Goal: Transaction & Acquisition: Obtain resource

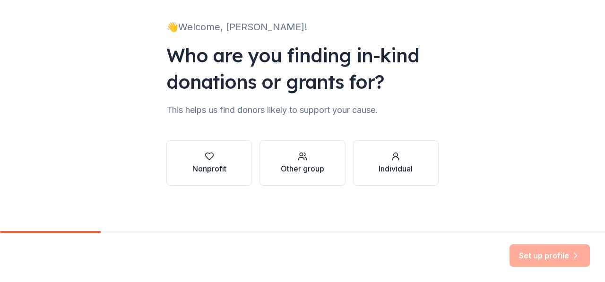
scroll to position [54, 0]
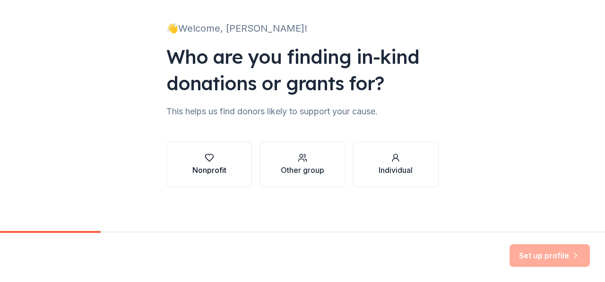
click at [208, 155] on icon "button" at bounding box center [209, 157] width 9 height 9
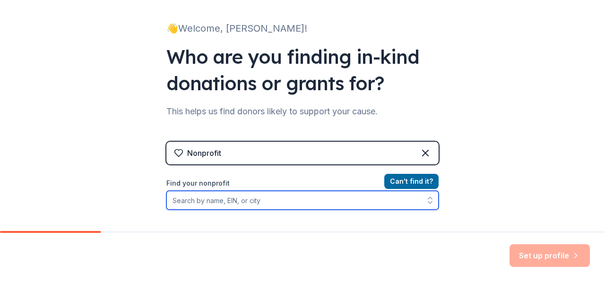
click at [253, 205] on input "Find your nonprofit" at bounding box center [302, 200] width 272 height 19
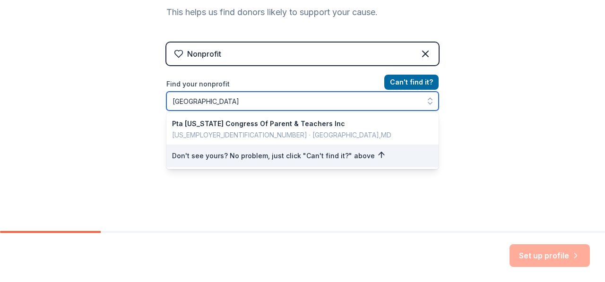
scroll to position [164, 0]
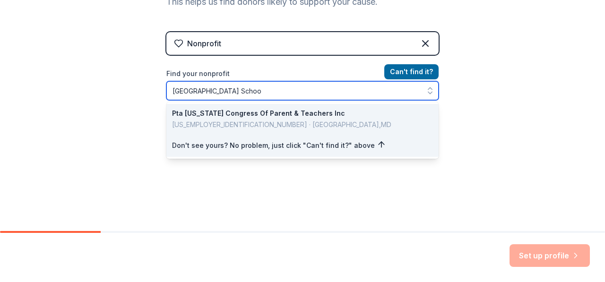
type input "[GEOGRAPHIC_DATA]"
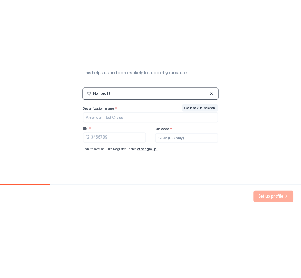
scroll to position [157, 0]
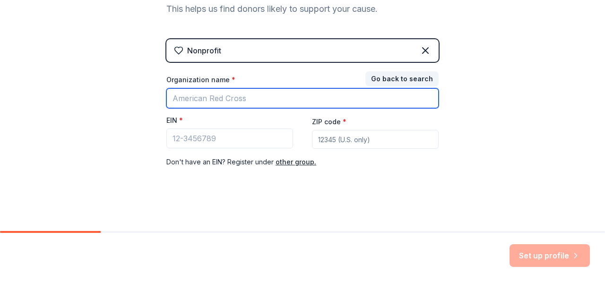
click at [230, 98] on input "Organization name *" at bounding box center [302, 98] width 272 height 20
type input "Dundalk Elementary"
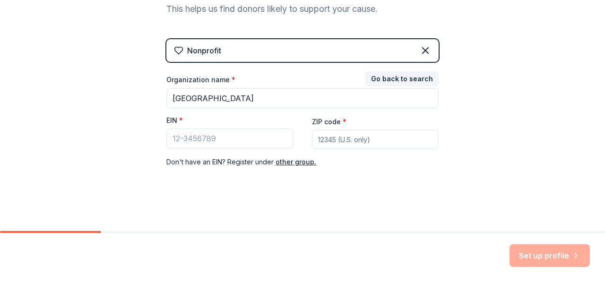
type input "21222"
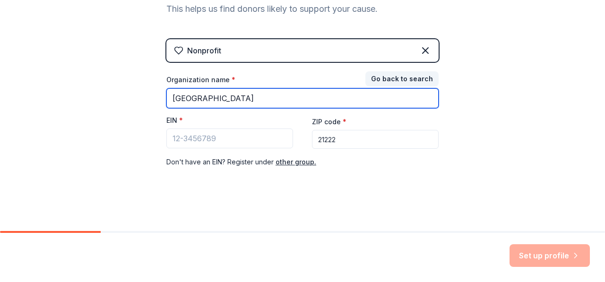
type input "Dundalk Elementary School"
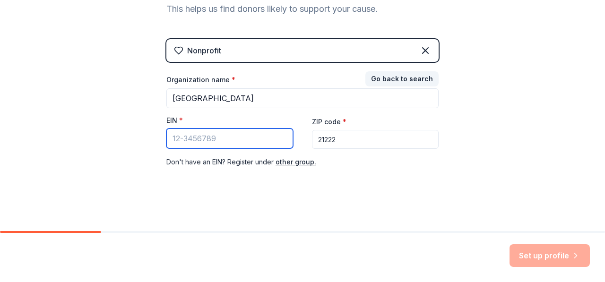
click at [246, 139] on input "EIN *" at bounding box center [229, 139] width 127 height 20
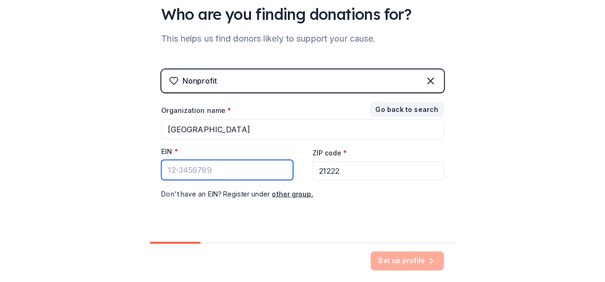
scroll to position [29, 0]
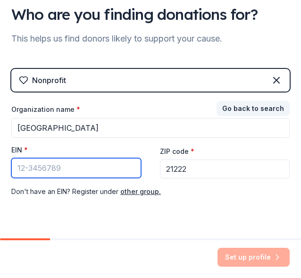
click at [36, 168] on input "EIN *" at bounding box center [76, 168] width 130 height 20
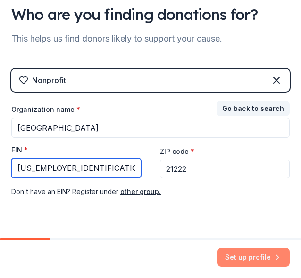
type input "52-6000886"
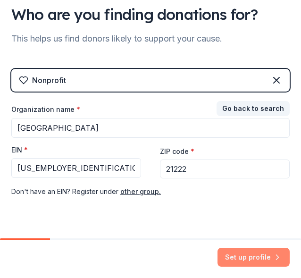
click at [251, 255] on button "Set up profile" at bounding box center [254, 257] width 72 height 19
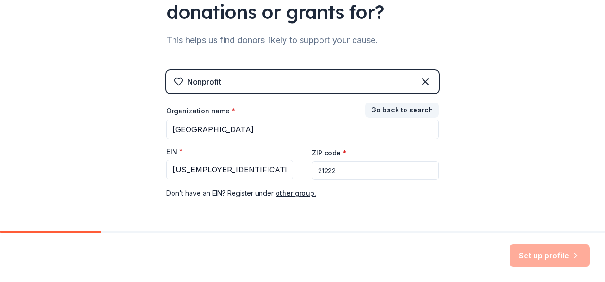
scroll to position [157, 0]
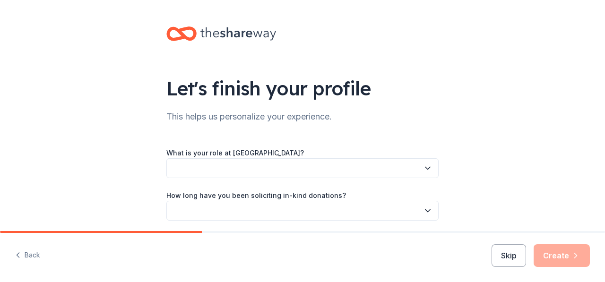
click at [238, 167] on button "button" at bounding box center [302, 168] width 272 height 20
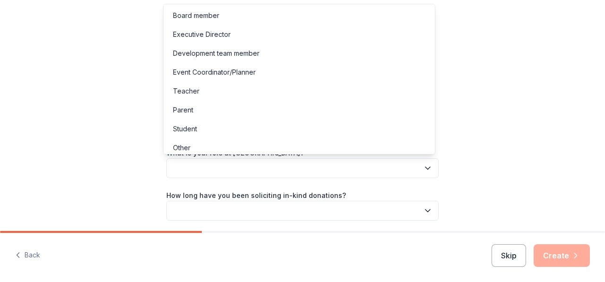
scroll to position [5, 0]
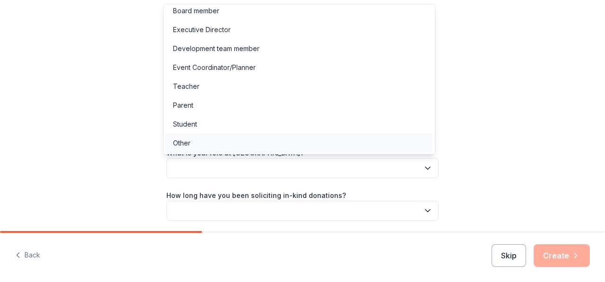
click at [175, 150] on div "Other" at bounding box center [298, 143] width 267 height 19
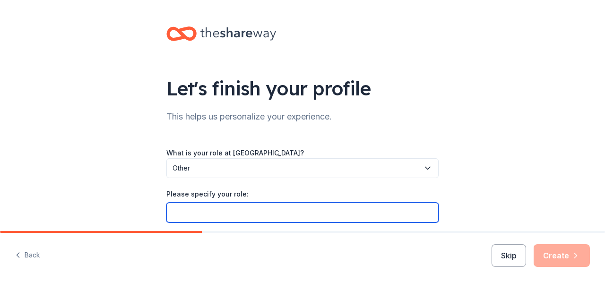
click at [195, 211] on input "Please specify your role:" at bounding box center [302, 213] width 272 height 20
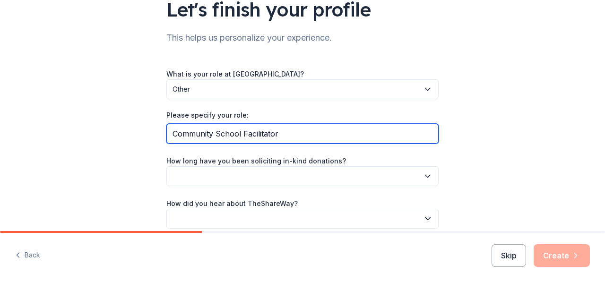
scroll to position [121, 0]
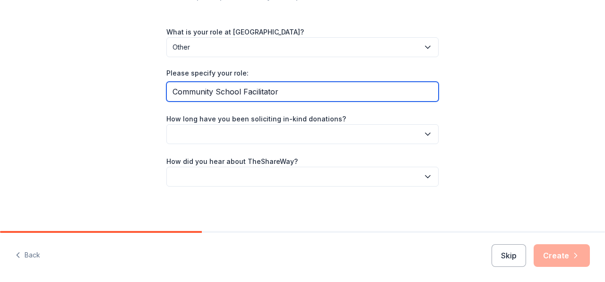
type input "Community School Facilitator"
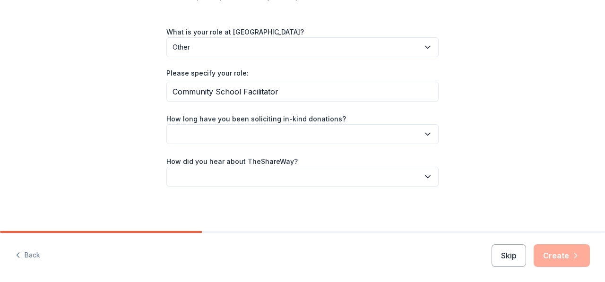
click at [426, 135] on icon "button" at bounding box center [427, 133] width 9 height 9
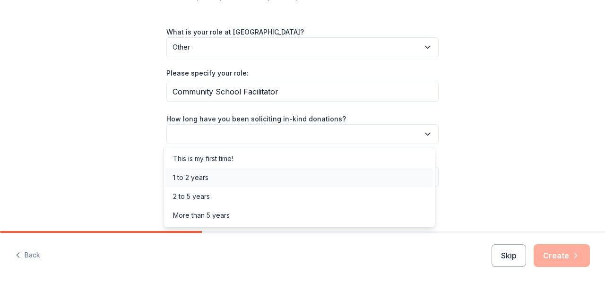
click at [199, 180] on div "1 to 2 years" at bounding box center [190, 177] width 35 height 11
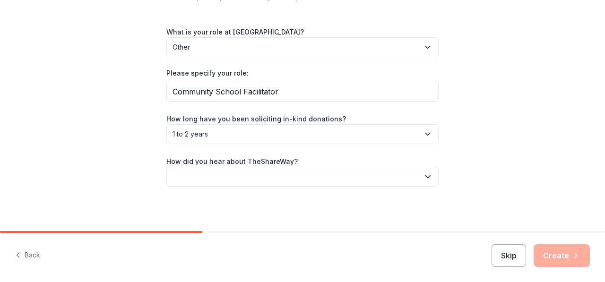
click at [426, 181] on icon "button" at bounding box center [427, 176] width 9 height 9
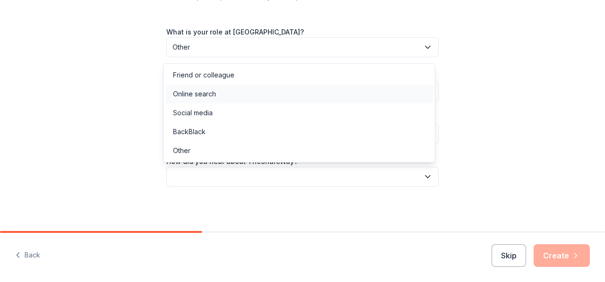
click at [207, 95] on div "Online search" at bounding box center [194, 93] width 43 height 11
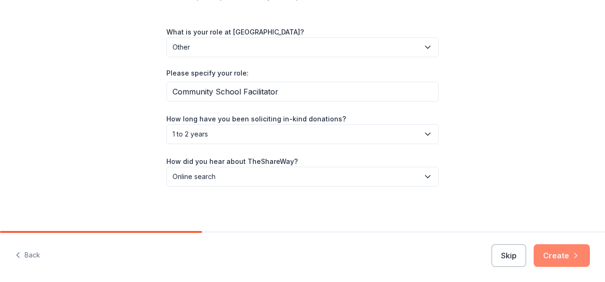
click at [575, 256] on icon "button" at bounding box center [575, 255] width 9 height 9
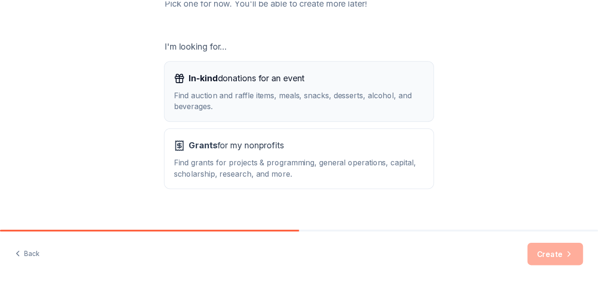
scroll to position [150, 0]
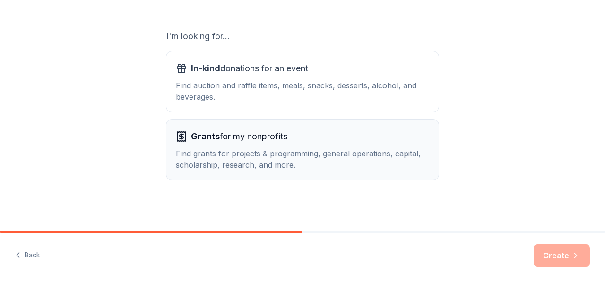
click at [224, 160] on div "Find grants for projects & programming, general operations, capital, scholarshi…" at bounding box center [302, 159] width 253 height 23
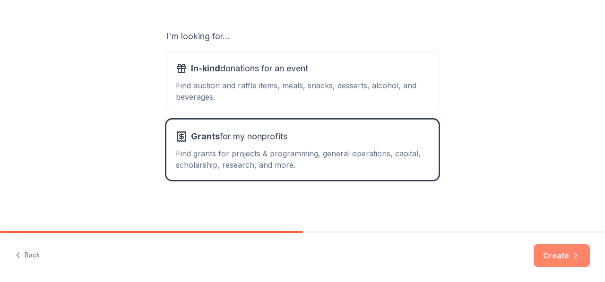
click at [560, 264] on button "Create" at bounding box center [562, 255] width 56 height 23
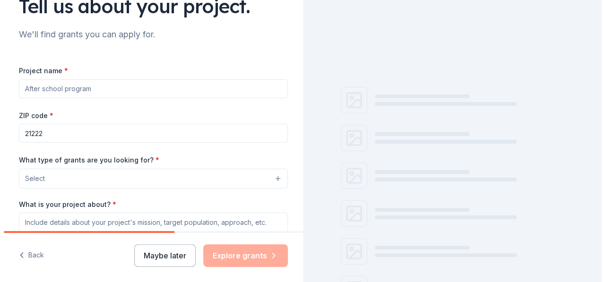
scroll to position [118, 0]
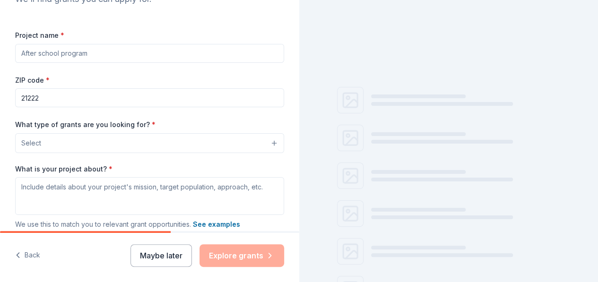
click at [102, 51] on input "Project name *" at bounding box center [149, 53] width 269 height 19
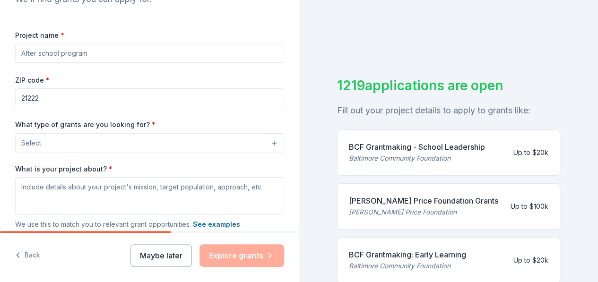
click at [39, 13] on div "Tell us about your project. We'll find grants you can apply for. Project name *…" at bounding box center [149, 108] width 299 height 452
click at [24, 139] on span "Select" at bounding box center [31, 143] width 20 height 11
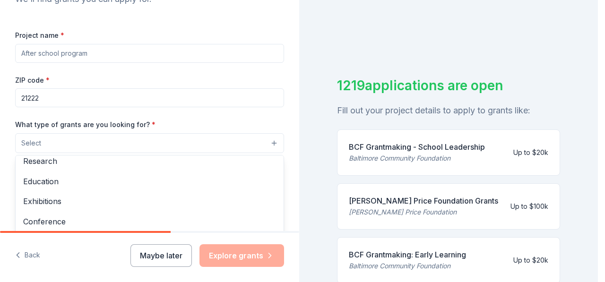
scroll to position [0, 0]
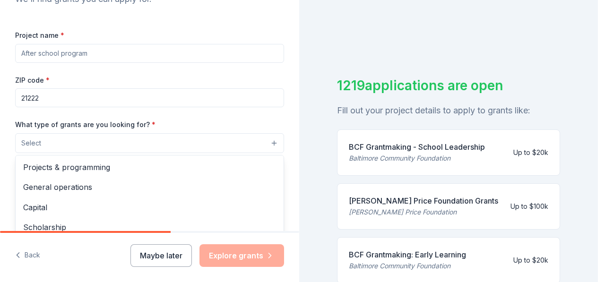
click at [102, 168] on span "Projects & programming" at bounding box center [149, 167] width 253 height 12
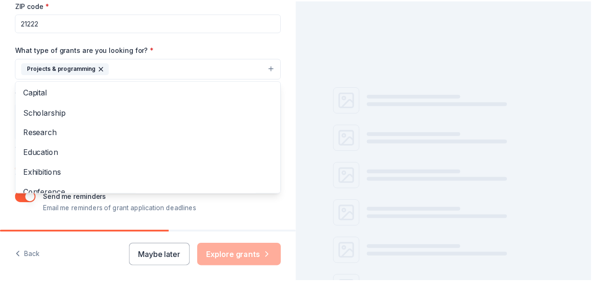
scroll to position [35, 0]
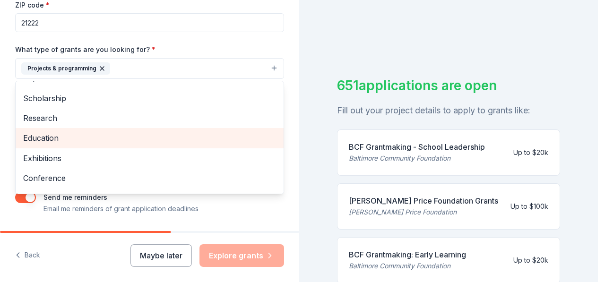
click at [54, 139] on span "Education" at bounding box center [149, 138] width 253 height 12
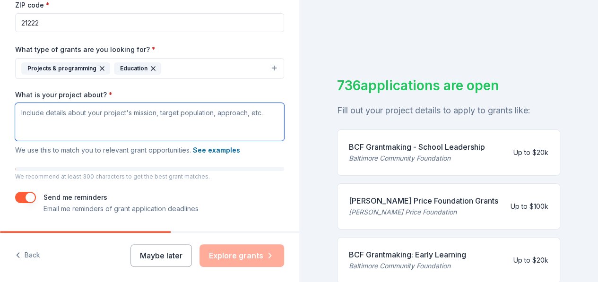
click at [180, 115] on textarea "What is your project about? *" at bounding box center [149, 122] width 269 height 38
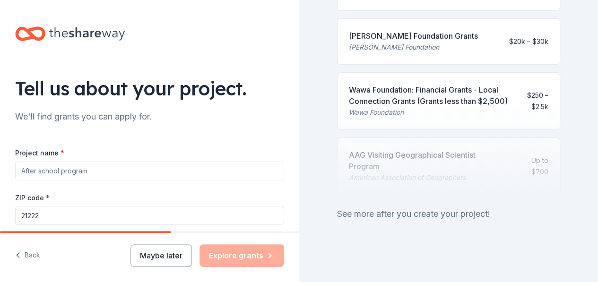
scroll to position [235, 0]
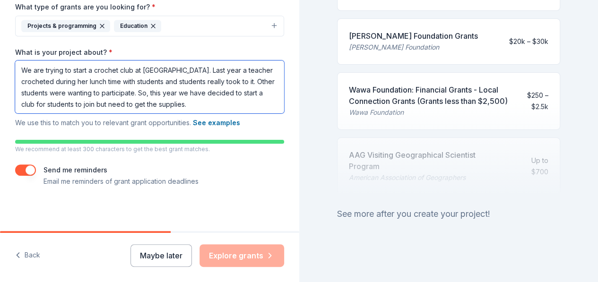
type textarea "We are trying to start a crochet club at Dundalk Elementary School. Last year a…"
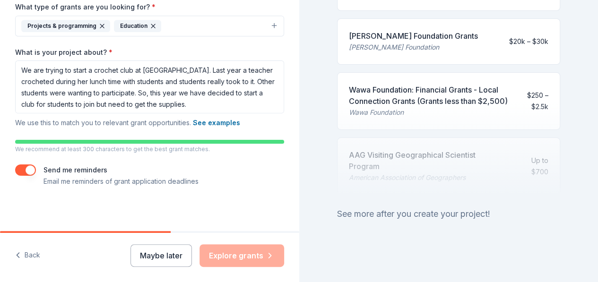
click at [230, 256] on div "Maybe later Explore grants" at bounding box center [207, 255] width 154 height 23
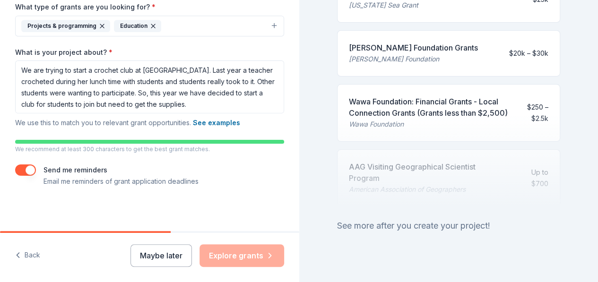
scroll to position [515, 0]
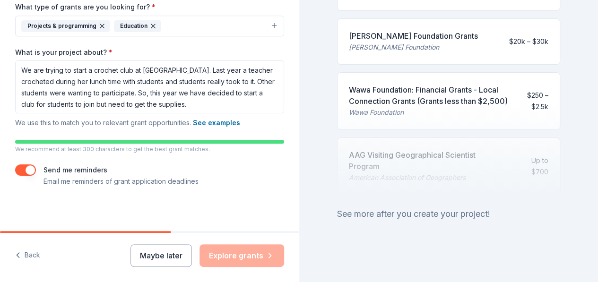
click at [439, 101] on div at bounding box center [449, 148] width 224 height 95
click at [380, 88] on div "Wawa Foundation: Financial Grants - Local Connection Grants (Grants less than $…" at bounding box center [434, 95] width 170 height 23
drag, startPoint x: 155, startPoint y: 232, endPoint x: 274, endPoint y: 218, distance: 120.0
click at [274, 218] on div "Tell us about your project. We'll find grants you can apply for. Project name *…" at bounding box center [149, 141] width 299 height 282
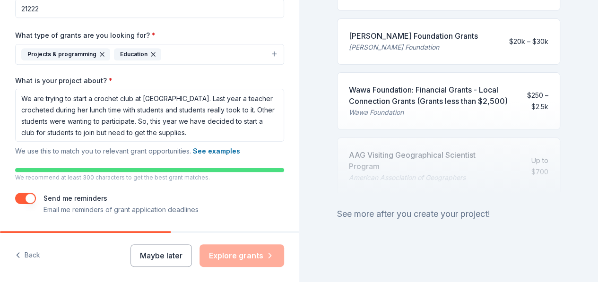
scroll to position [206, 0]
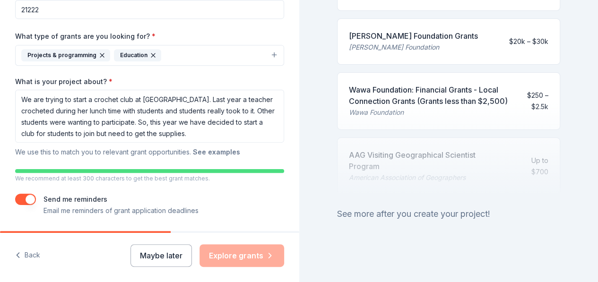
click at [221, 153] on button "See examples" at bounding box center [216, 151] width 47 height 11
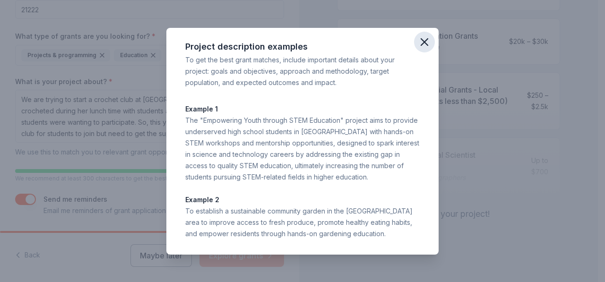
click at [424, 43] on icon "button" at bounding box center [424, 42] width 7 height 7
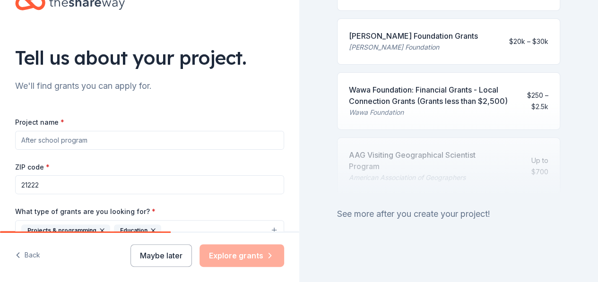
scroll to position [25, 0]
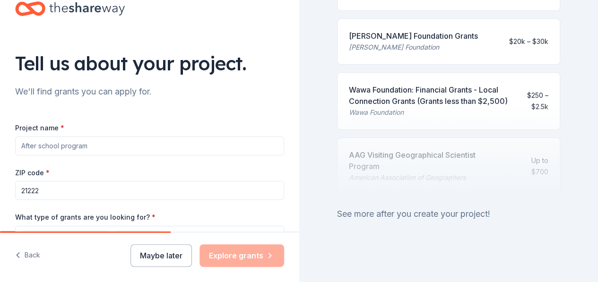
click at [98, 145] on input "Project name *" at bounding box center [149, 146] width 269 height 19
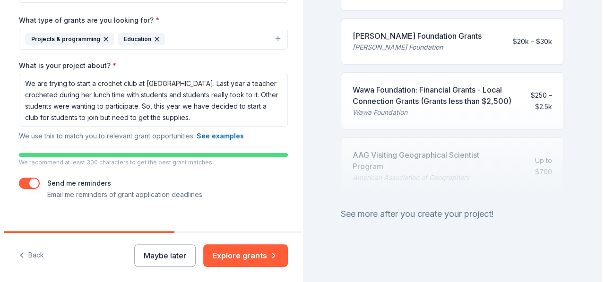
scroll to position [235, 0]
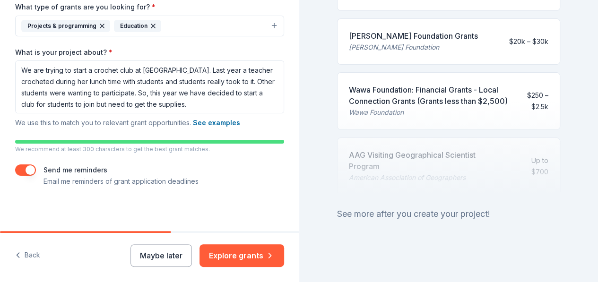
type input "After School Crochet Club"
click at [243, 260] on button "Explore grants" at bounding box center [241, 255] width 85 height 23
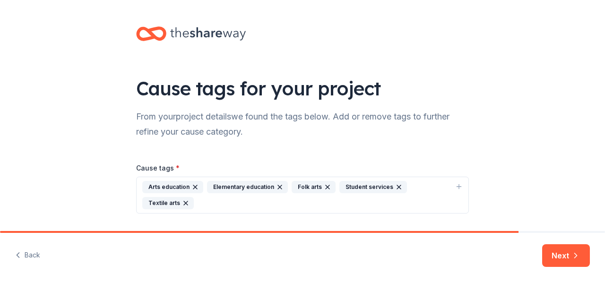
scroll to position [26, 0]
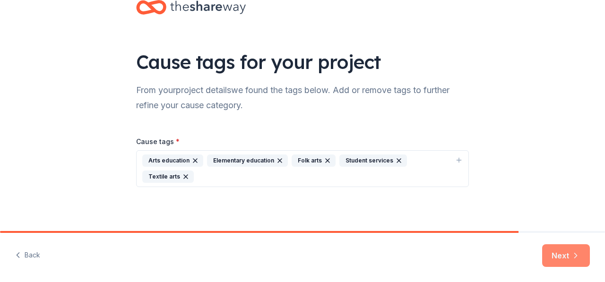
click at [562, 261] on button "Next" at bounding box center [566, 255] width 48 height 23
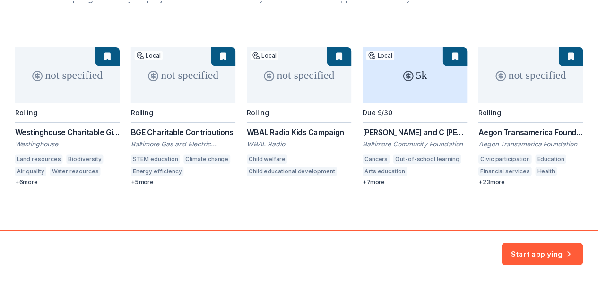
scroll to position [121, 0]
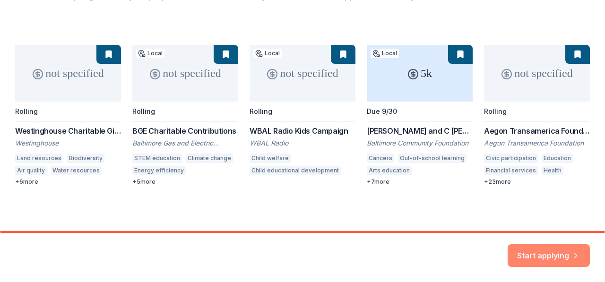
click at [560, 254] on button "Start applying" at bounding box center [549, 250] width 82 height 23
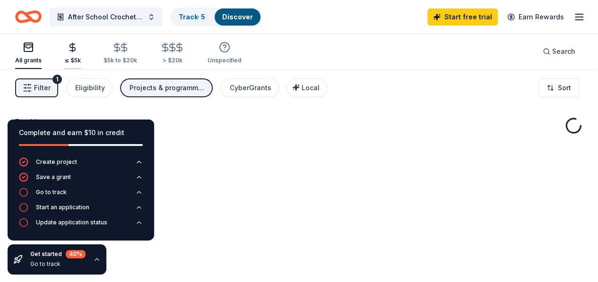
click at [76, 48] on icon "button" at bounding box center [73, 47] width 6 height 6
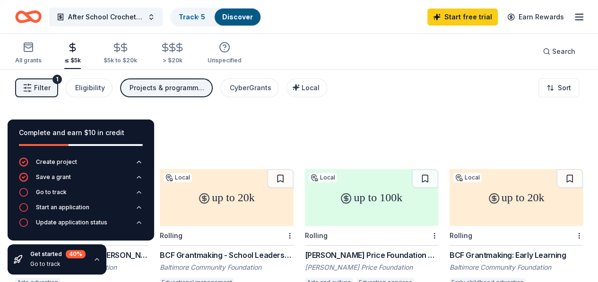
click at [408, 132] on div "425 results in Baltimore, MD" at bounding box center [299, 137] width 568 height 42
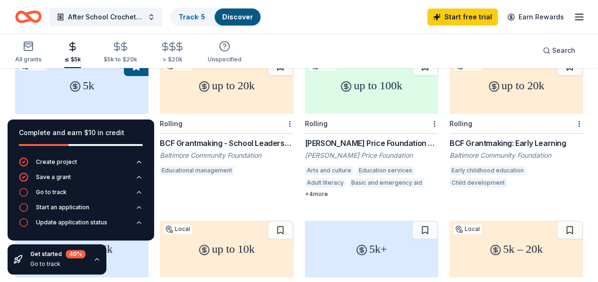
scroll to position [112, 0]
click at [86, 88] on div "5k" at bounding box center [81, 86] width 133 height 57
click at [314, 97] on div "up to 100k" at bounding box center [371, 86] width 133 height 57
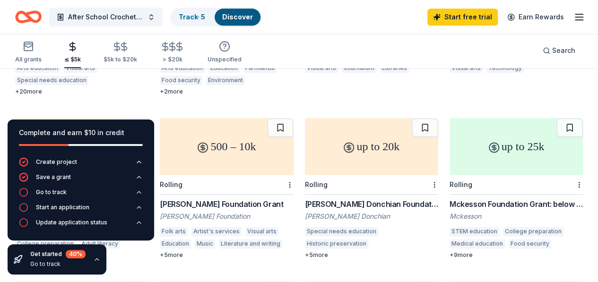
scroll to position [541, 0]
click at [138, 178] on icon "button" at bounding box center [139, 177] width 8 height 8
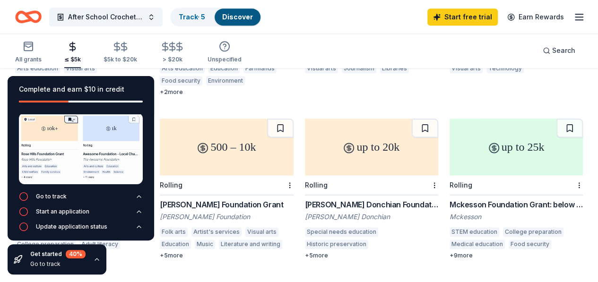
scroll to position [0, 0]
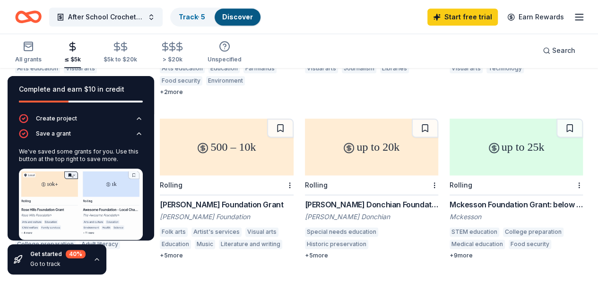
click at [189, 90] on div "5k Local Due 9/30 Eddie C. and C Sylvia Brown Family Foundation Grant Baltimore…" at bounding box center [299, 25] width 568 height 795
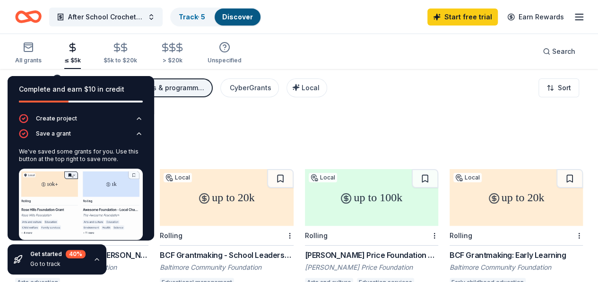
click at [95, 258] on icon "button" at bounding box center [97, 260] width 8 height 8
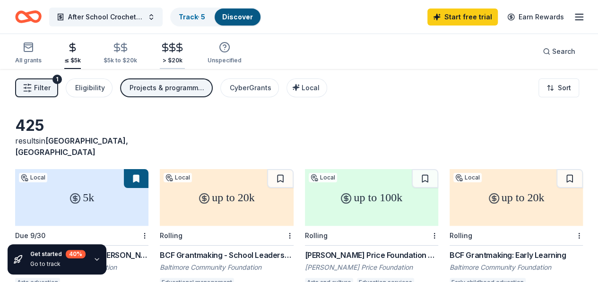
click at [185, 52] on icon "button" at bounding box center [179, 47] width 11 height 11
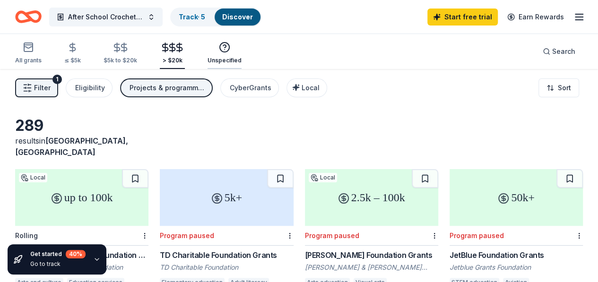
click at [230, 47] on icon "button" at bounding box center [224, 47] width 11 height 11
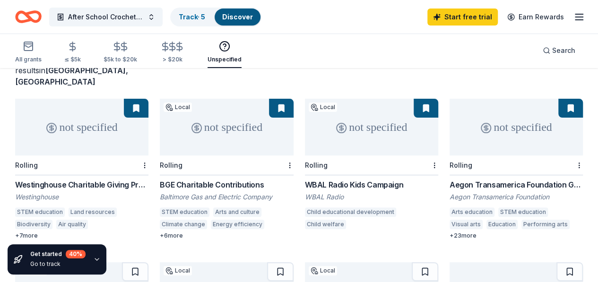
scroll to position [73, 0]
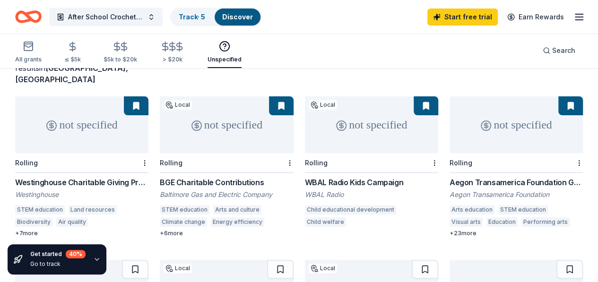
click at [176, 122] on div "not specified" at bounding box center [226, 124] width 133 height 57
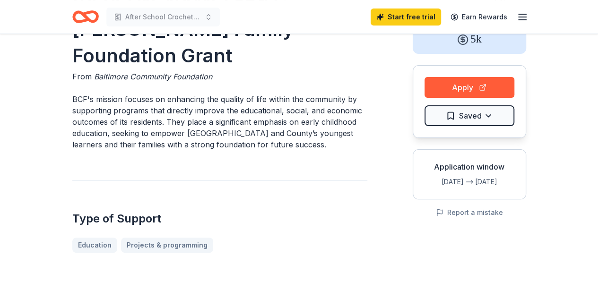
scroll to position [63, 0]
click at [483, 90] on button "Apply" at bounding box center [469, 87] width 90 height 21
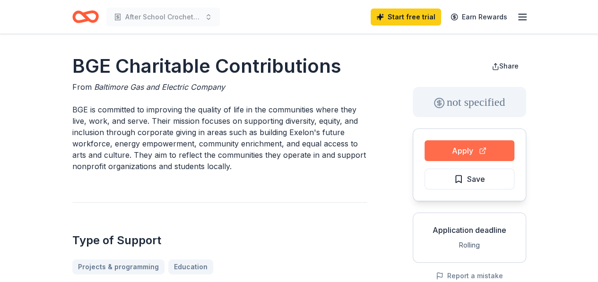
click at [452, 150] on button "Apply" at bounding box center [469, 150] width 90 height 21
